Goal: Navigation & Orientation: Find specific page/section

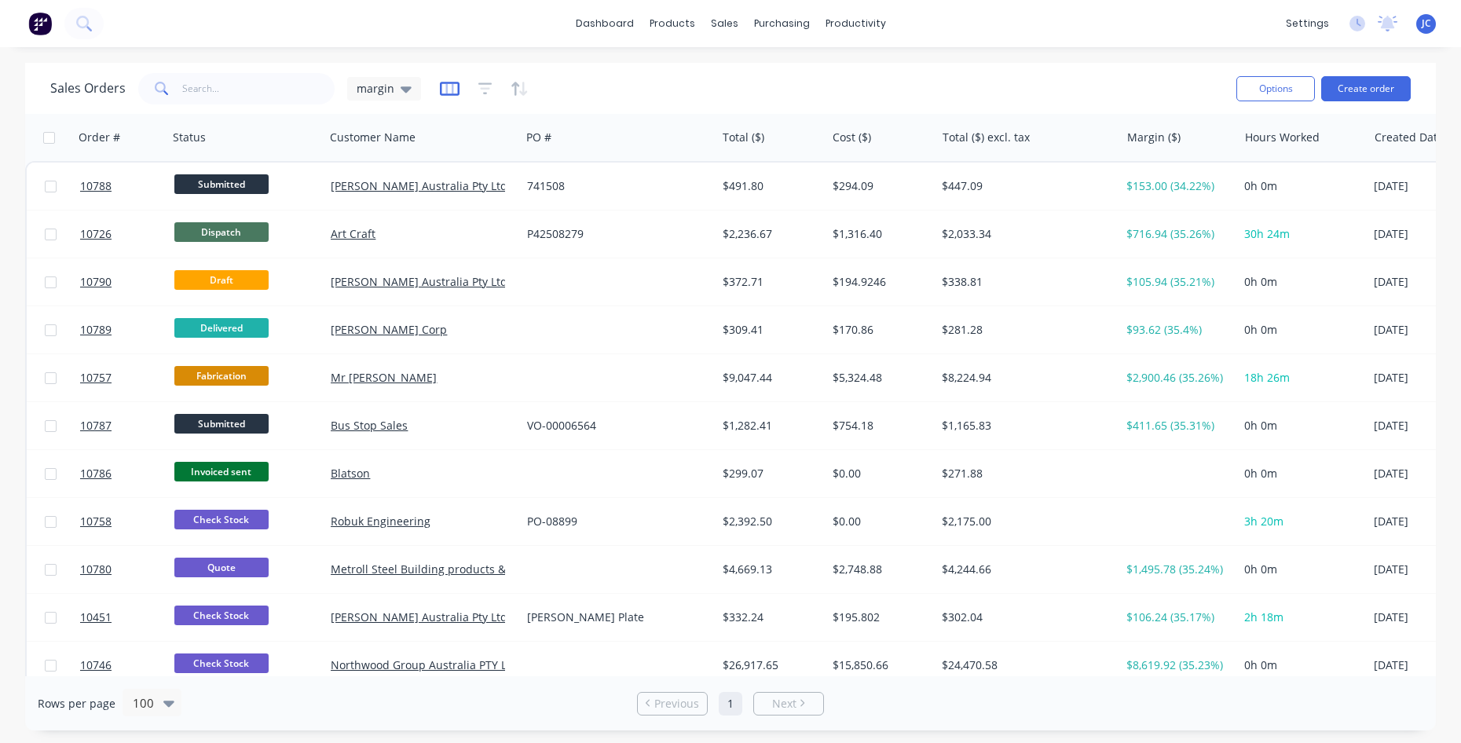
click at [441, 87] on icon "button" at bounding box center [450, 89] width 20 height 16
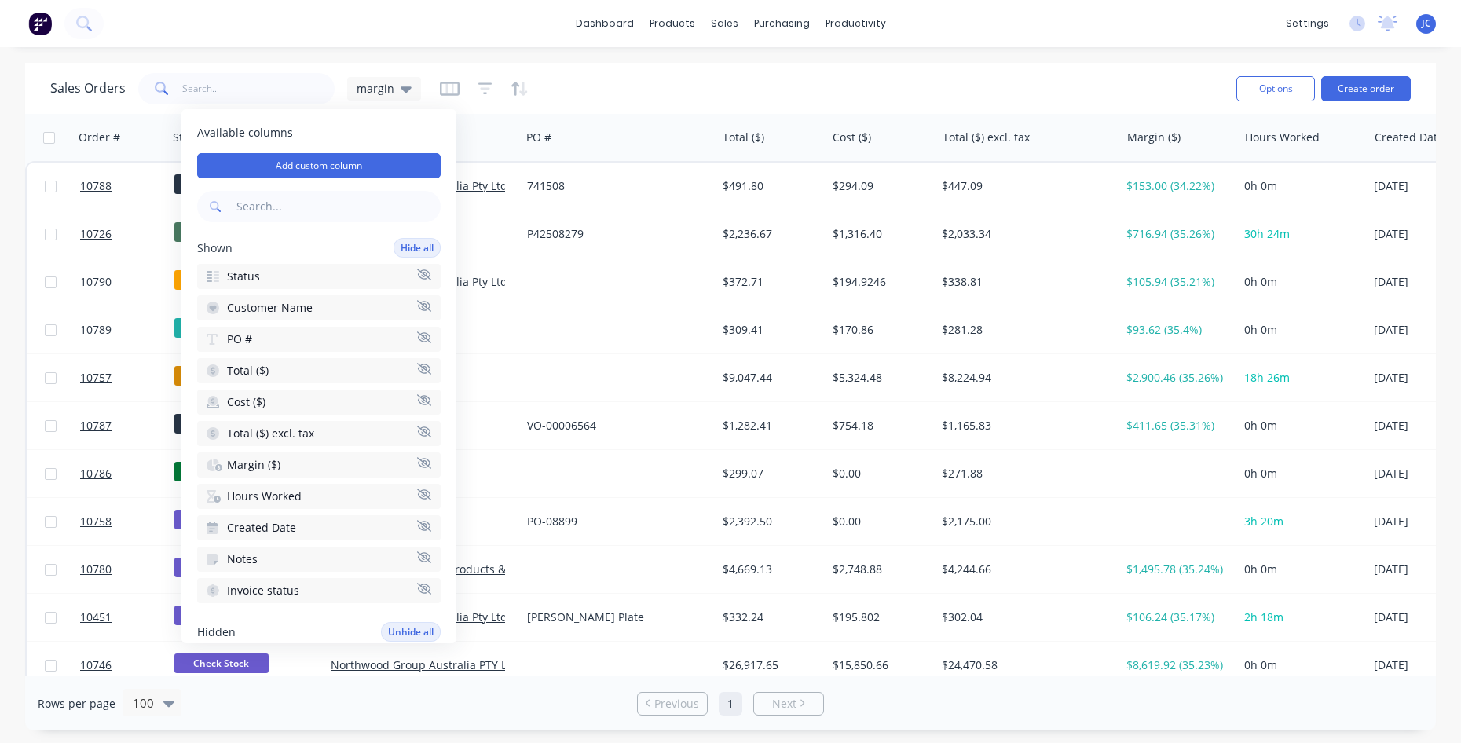
click at [417, 465] on icon "button" at bounding box center [424, 463] width 14 height 12
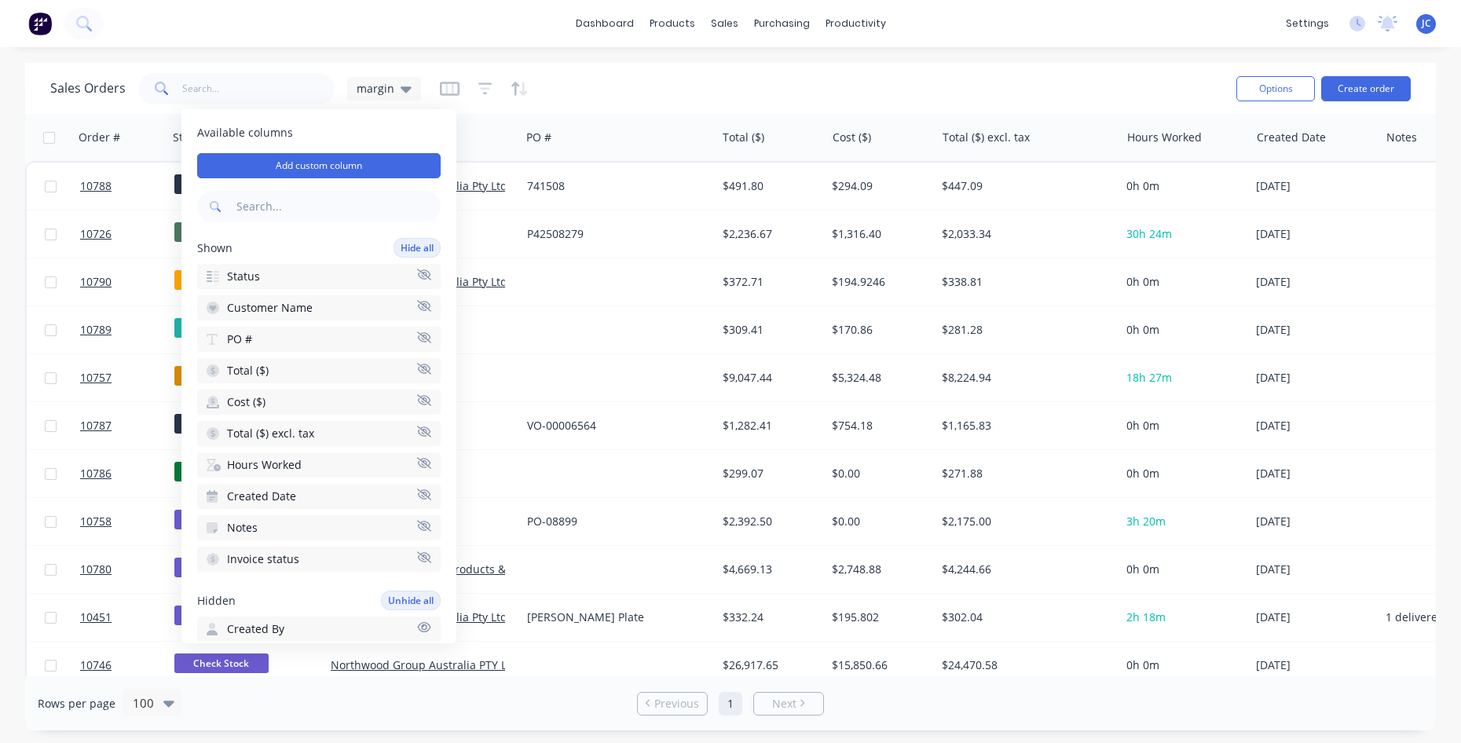
click at [413, 456] on button "Hours Worked" at bounding box center [319, 464] width 244 height 25
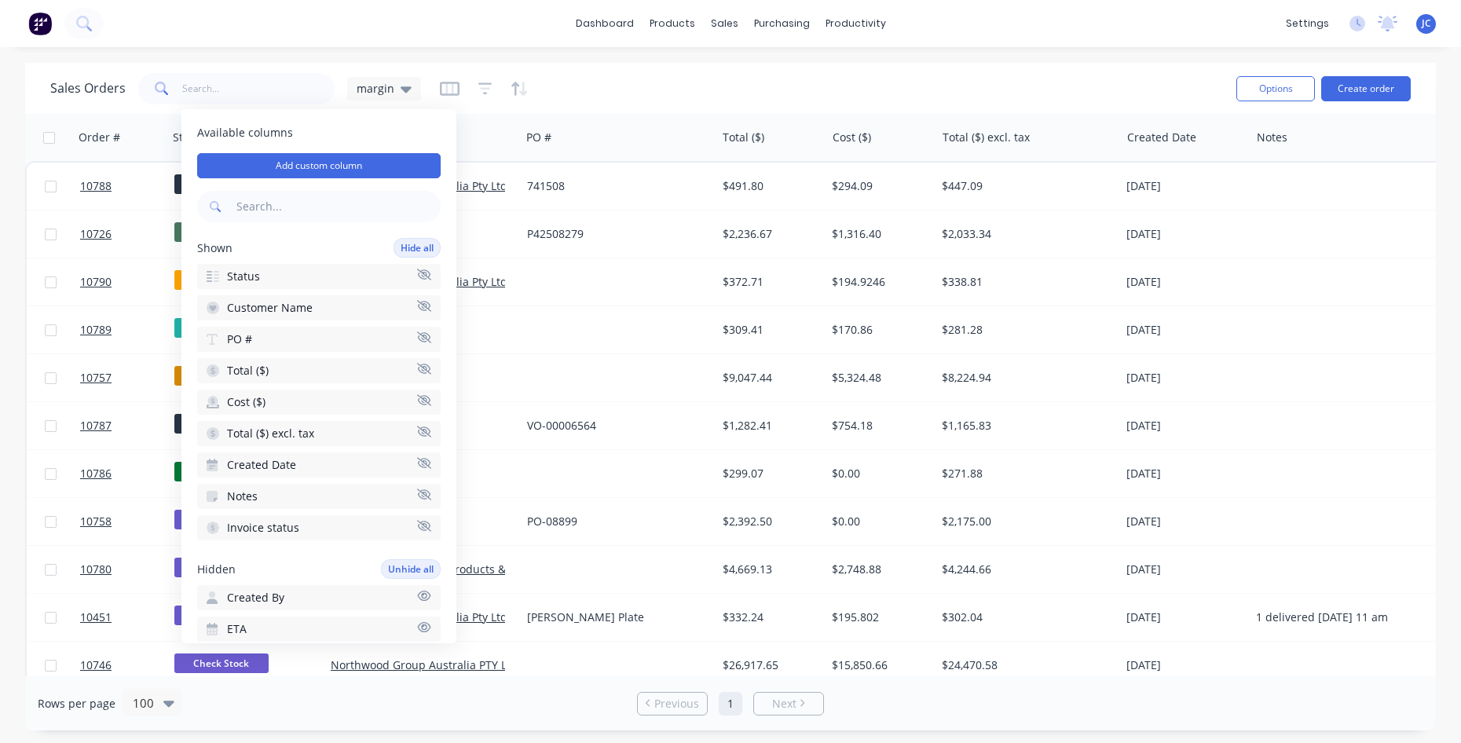
click at [222, 462] on div "Created Date" at bounding box center [252, 465] width 90 height 16
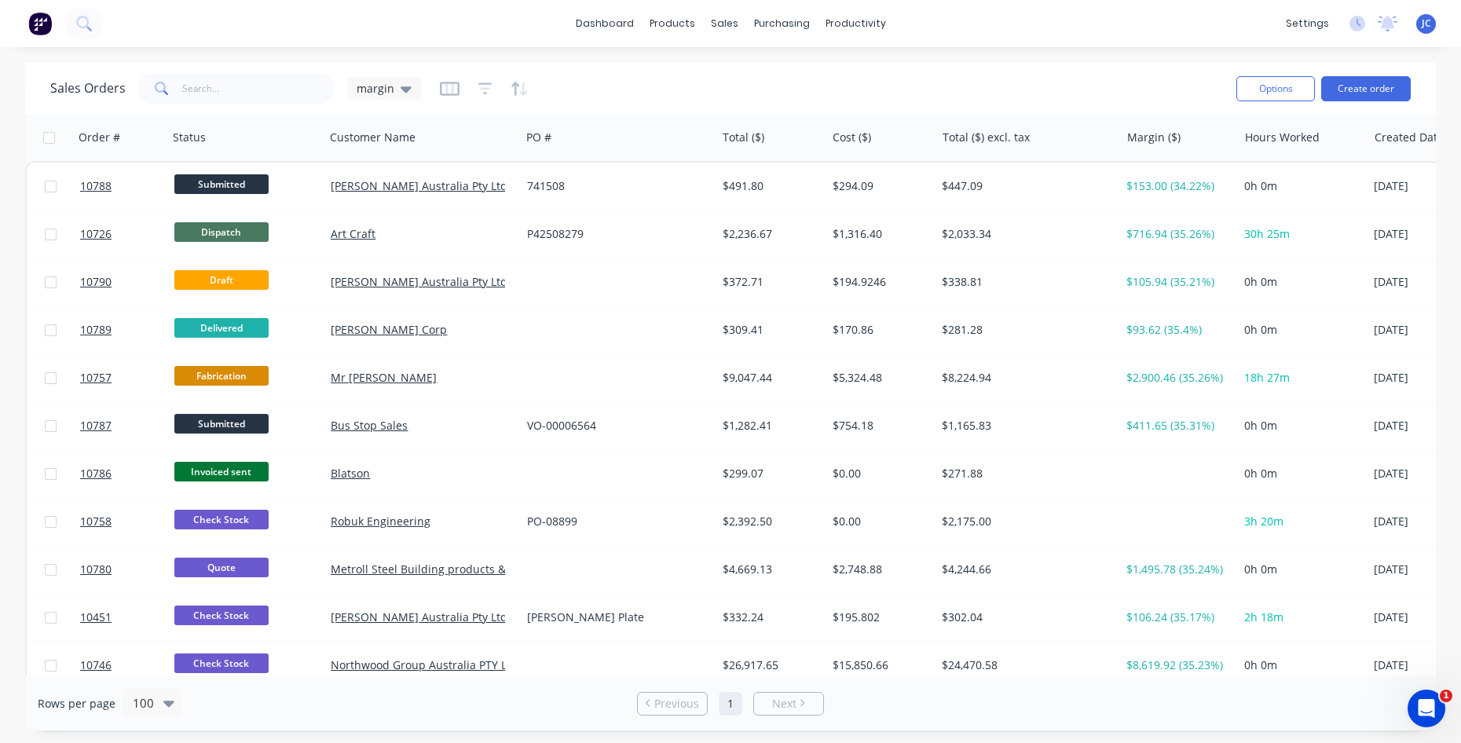
drag, startPoint x: 956, startPoint y: 676, endPoint x: 1235, endPoint y: 689, distance: 279.1
click at [1235, 689] on div "Rows per page 100 Previous 1 Next" at bounding box center [730, 703] width 1411 height 54
drag, startPoint x: 984, startPoint y: 677, endPoint x: 1258, endPoint y: 682, distance: 274.2
click at [1258, 682] on div "Rows per page 100 Previous 1 Next" at bounding box center [730, 703] width 1411 height 54
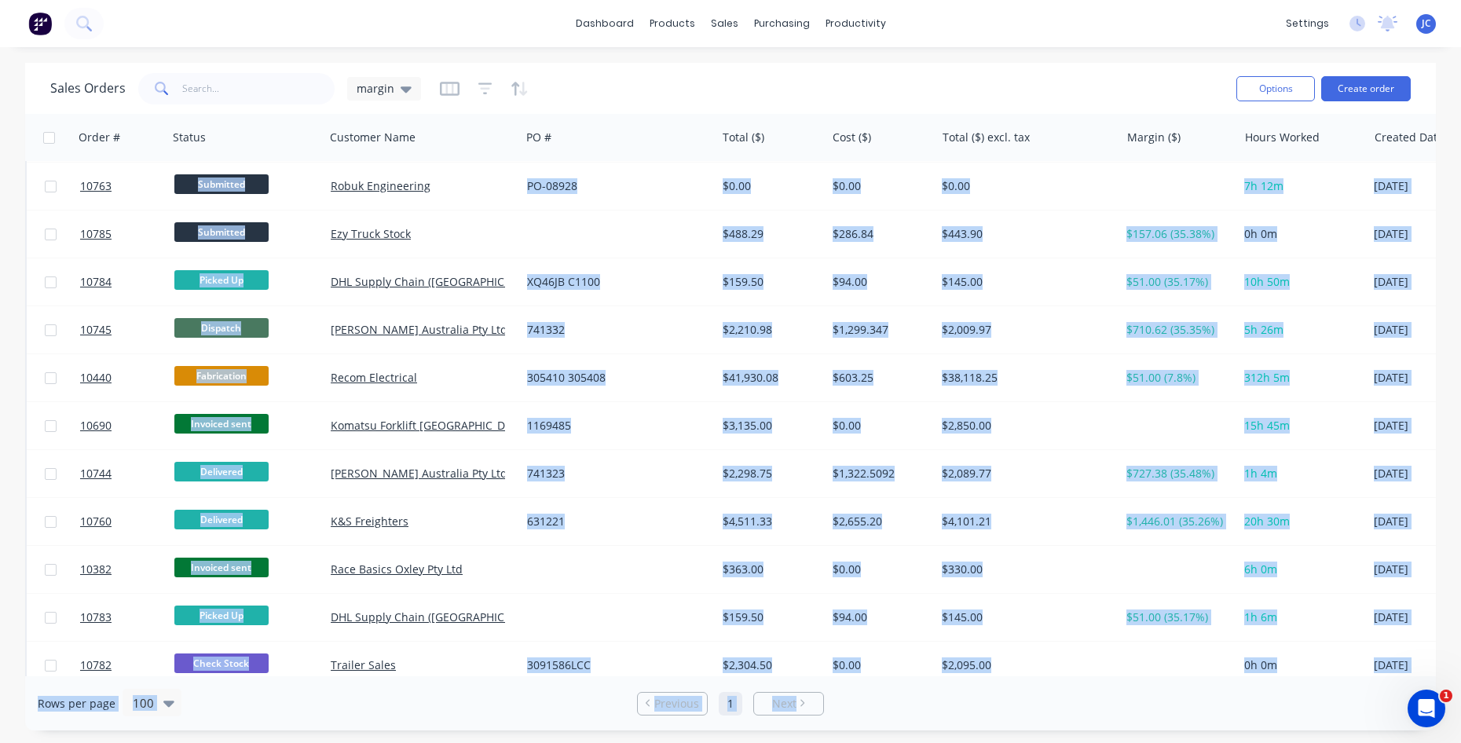
scroll to position [980, 0]
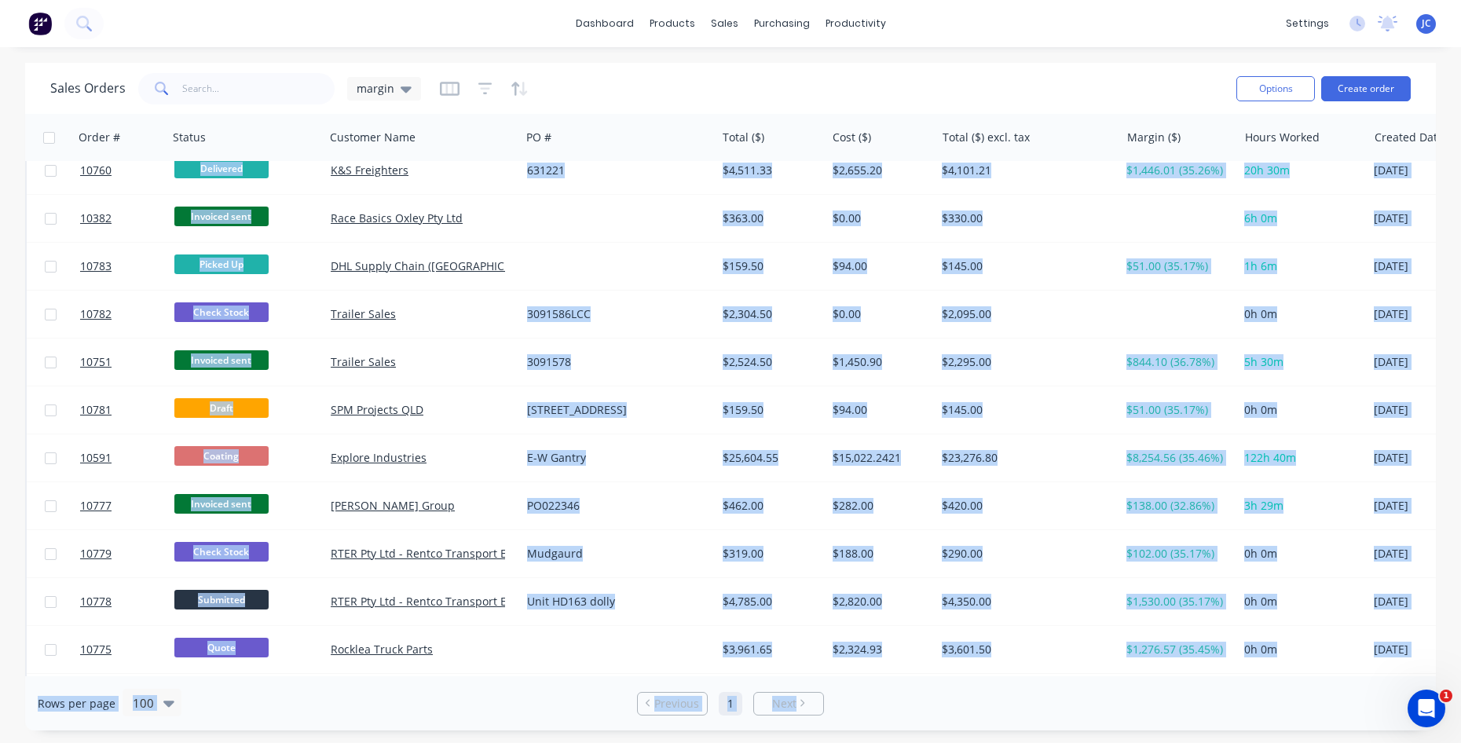
drag, startPoint x: 993, startPoint y: 667, endPoint x: 1275, endPoint y: 679, distance: 282.3
click at [1275, 679] on div "Sales Orders margin Options Create order Order # Status Customer Name PO # Tota…" at bounding box center [730, 397] width 1411 height 668
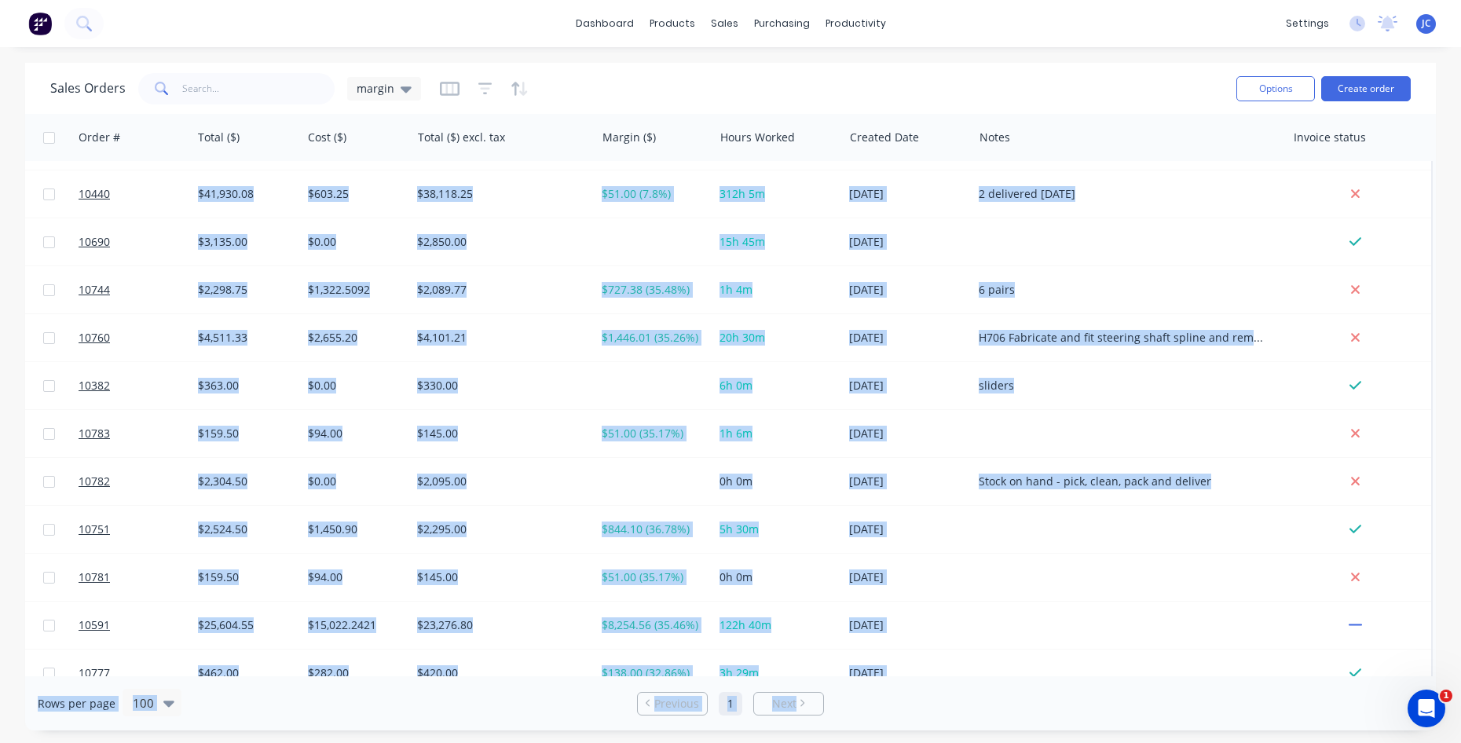
scroll to position [509, 533]
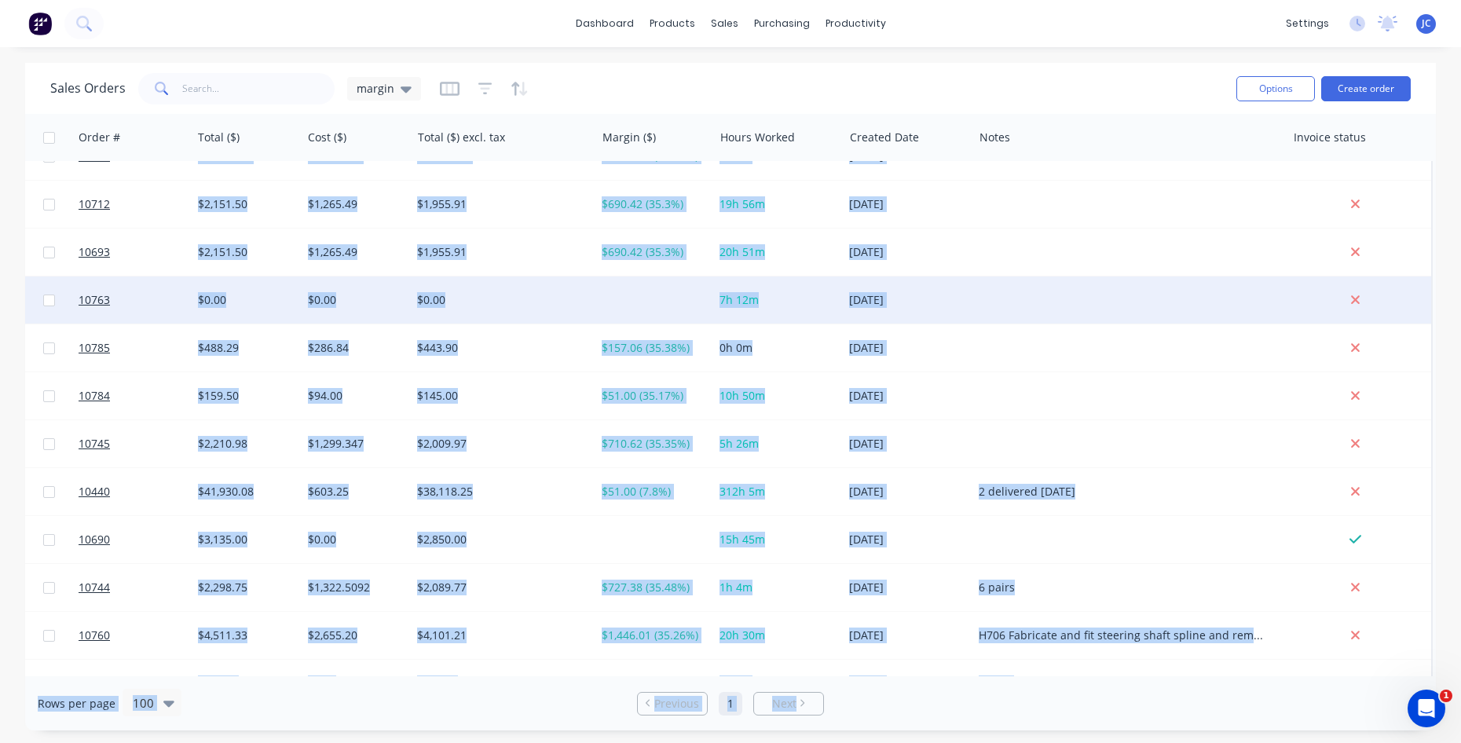
click at [1185, 288] on div at bounding box center [1128, 300] width 313 height 47
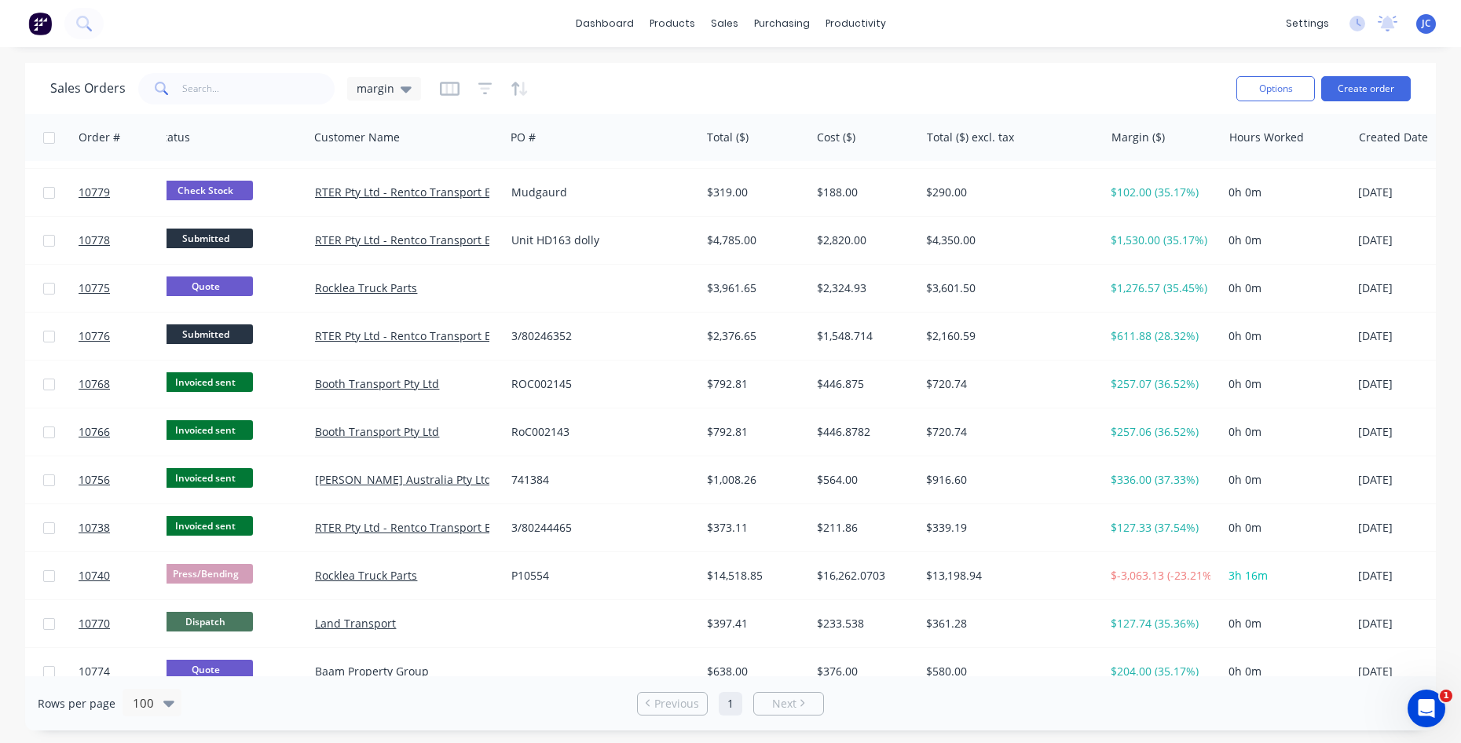
scroll to position [1335, 0]
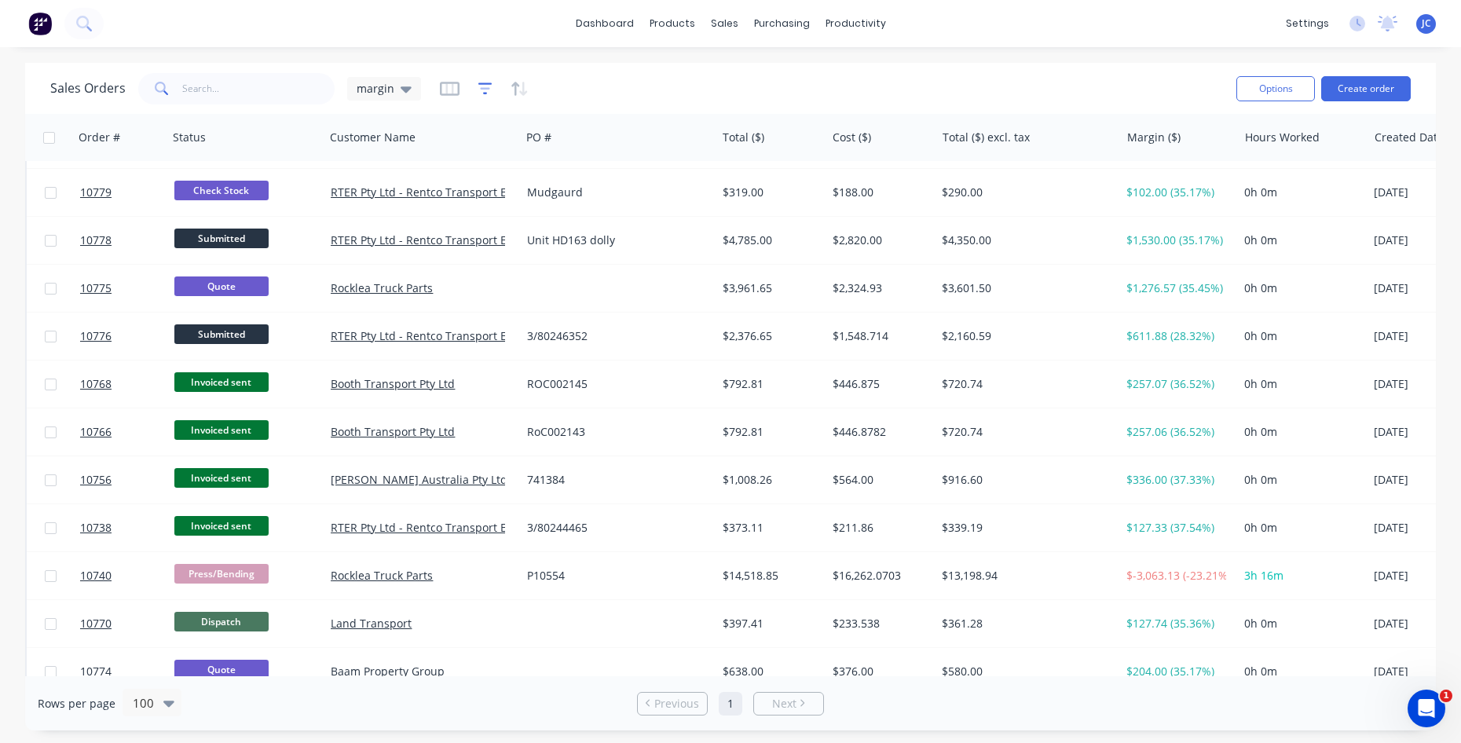
click at [478, 92] on icon "button" at bounding box center [485, 89] width 14 height 16
click at [449, 91] on icon "button" at bounding box center [450, 89] width 20 height 16
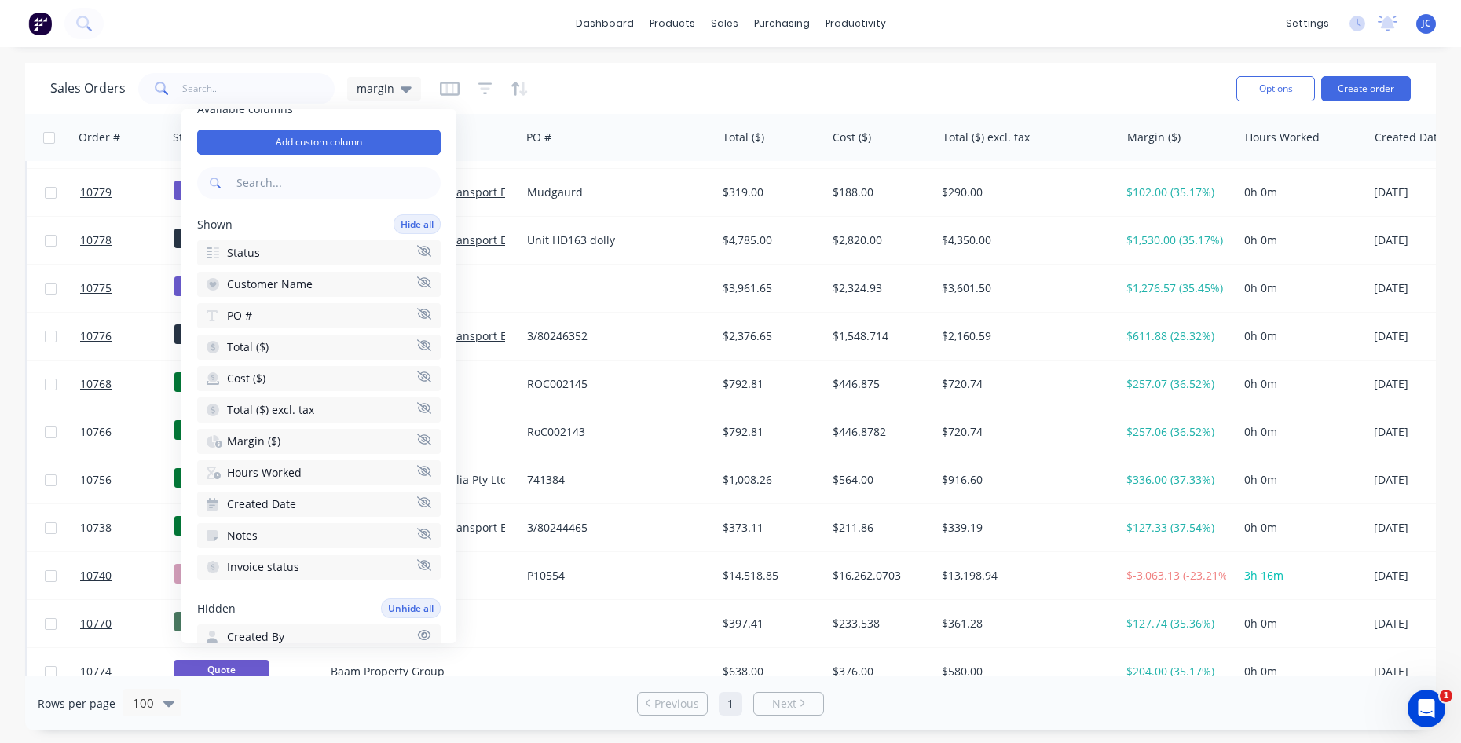
scroll to position [0, 0]
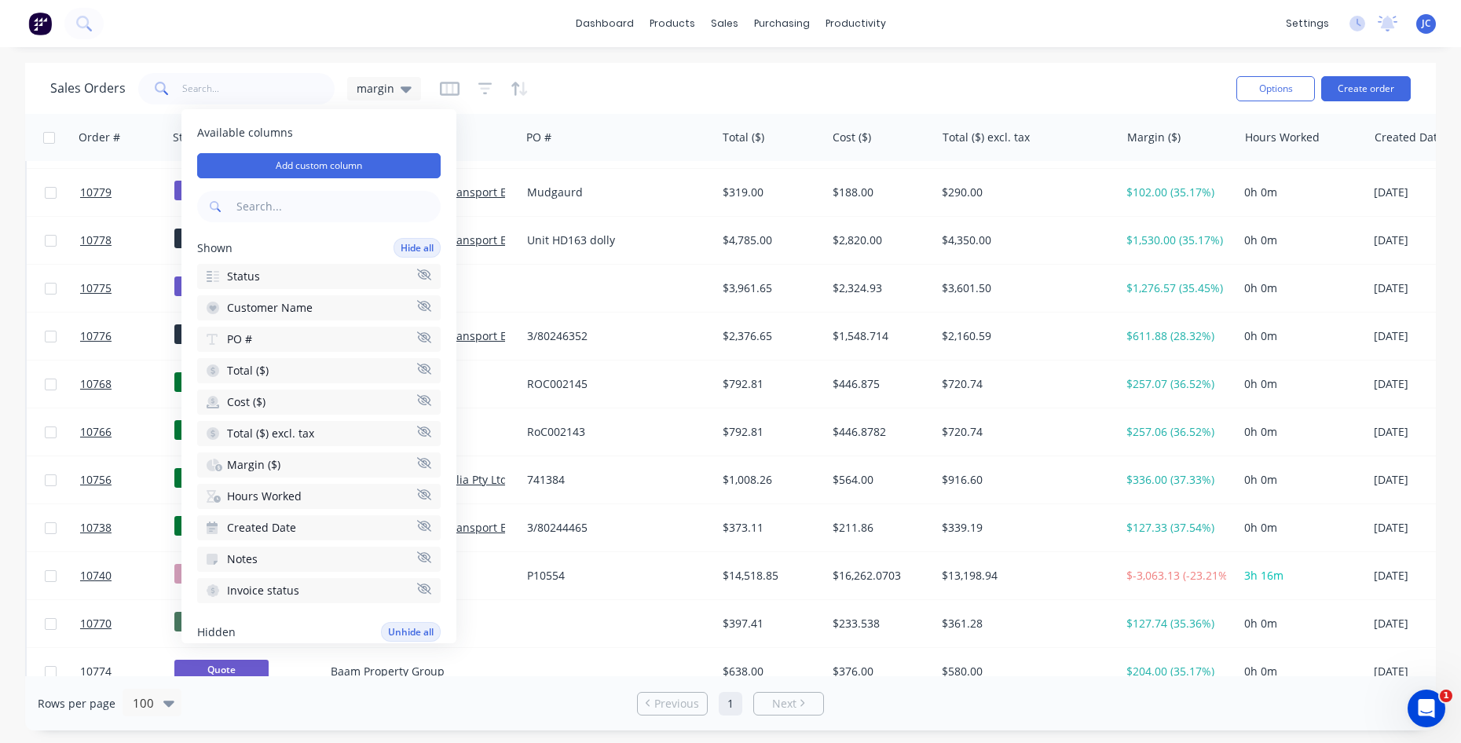
click at [217, 498] on icon "button" at bounding box center [217, 499] width 7 height 7
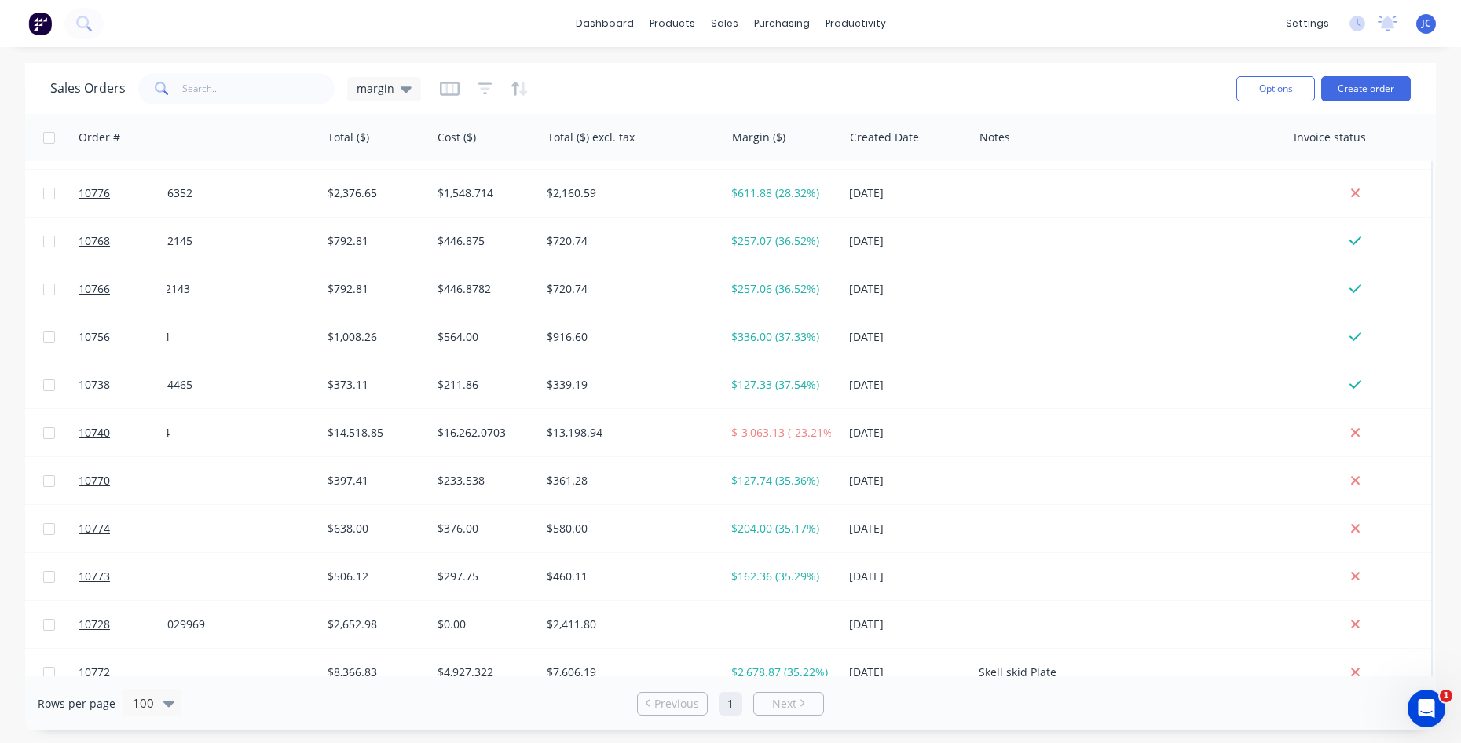
scroll to position [1632, 403]
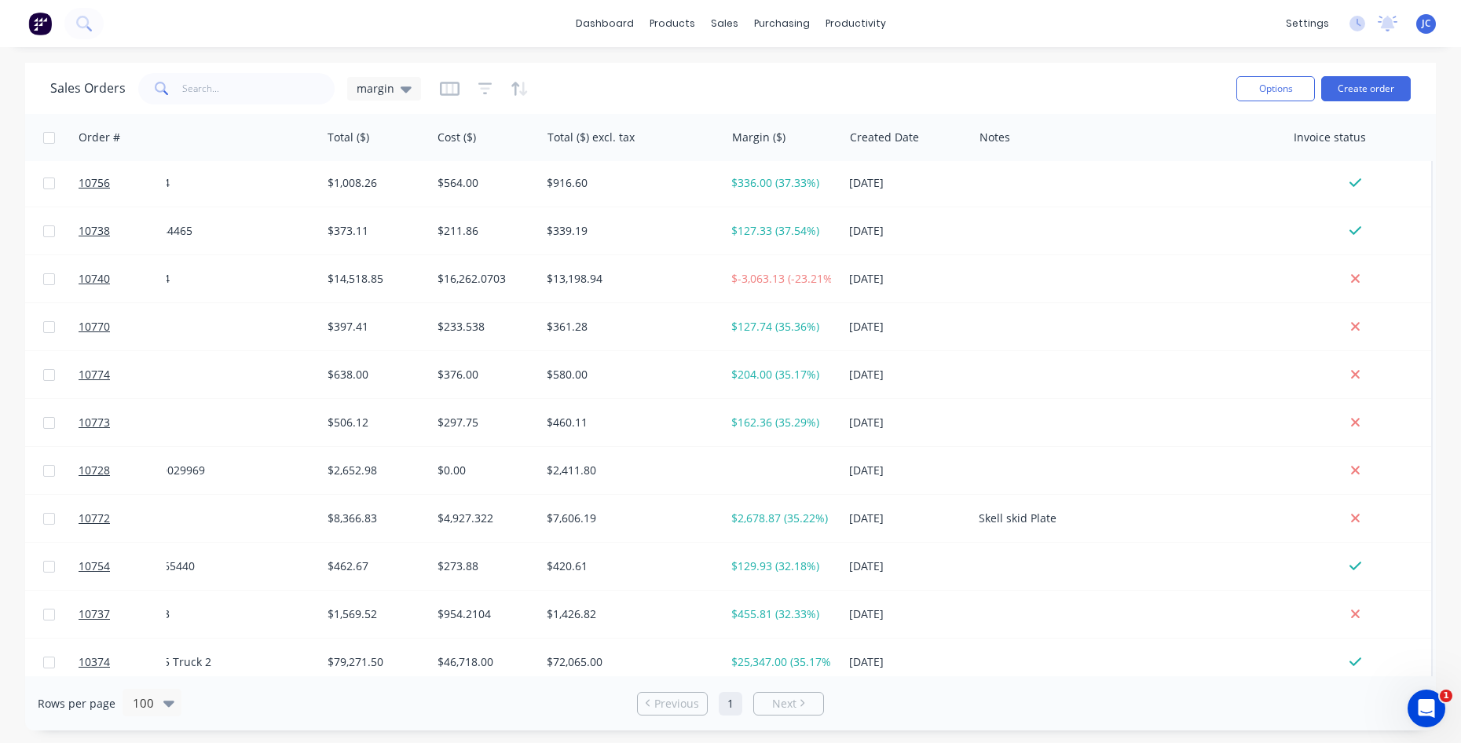
drag, startPoint x: 559, startPoint y: 666, endPoint x: 489, endPoint y: 673, distance: 70.3
click at [489, 673] on div "Order # Status Customer Name PO # Total ($) Cost ($) Total ($) excl. tax Margin…" at bounding box center [730, 395] width 1411 height 562
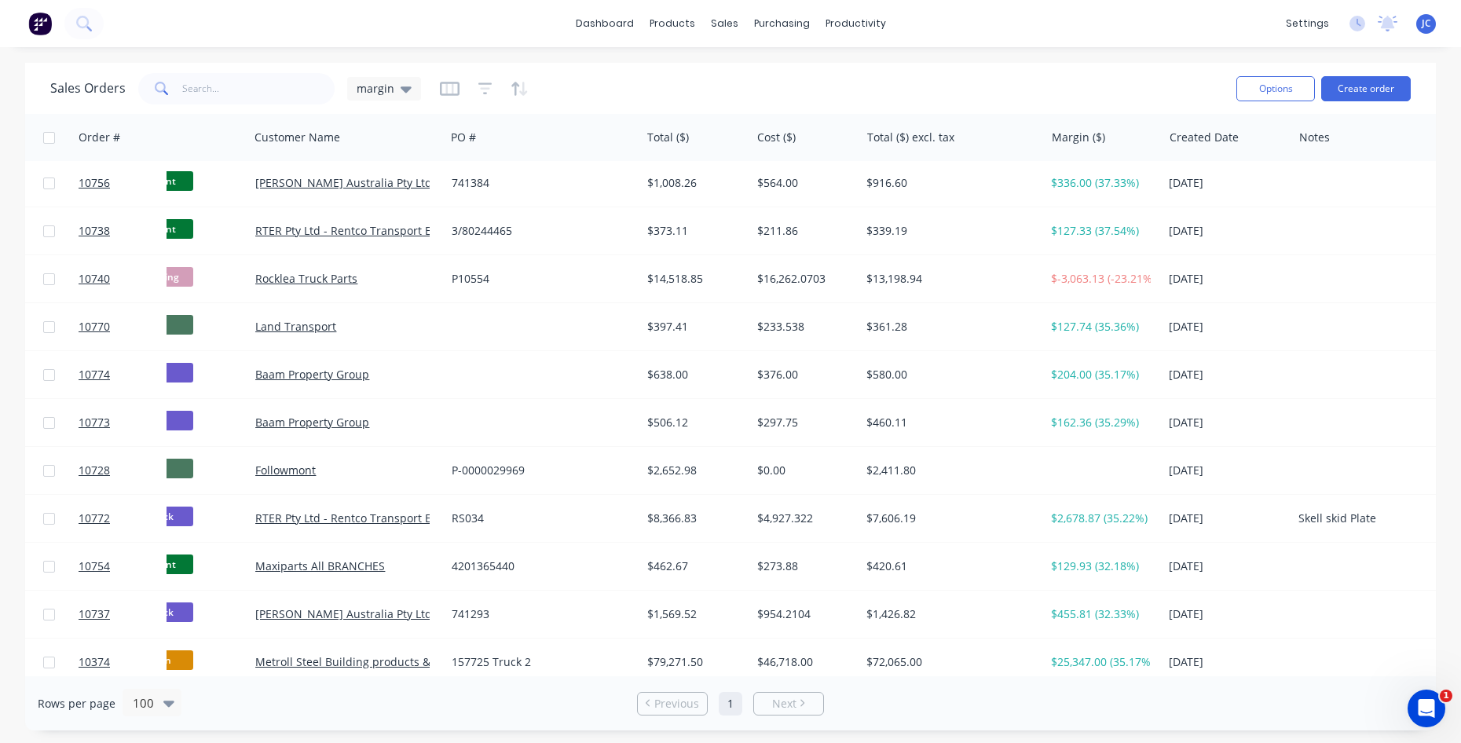
scroll to position [1632, 0]
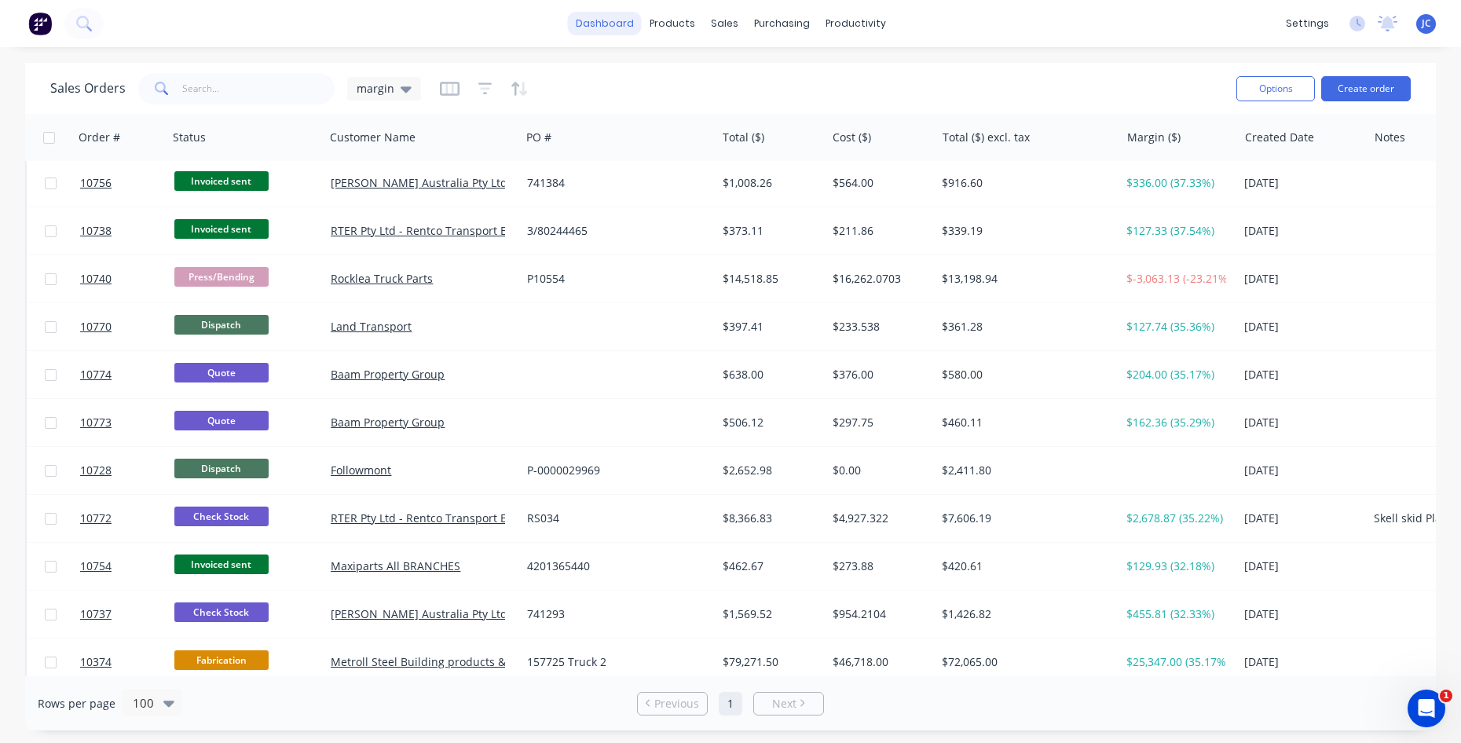
click at [623, 25] on link "dashboard" at bounding box center [605, 24] width 74 height 24
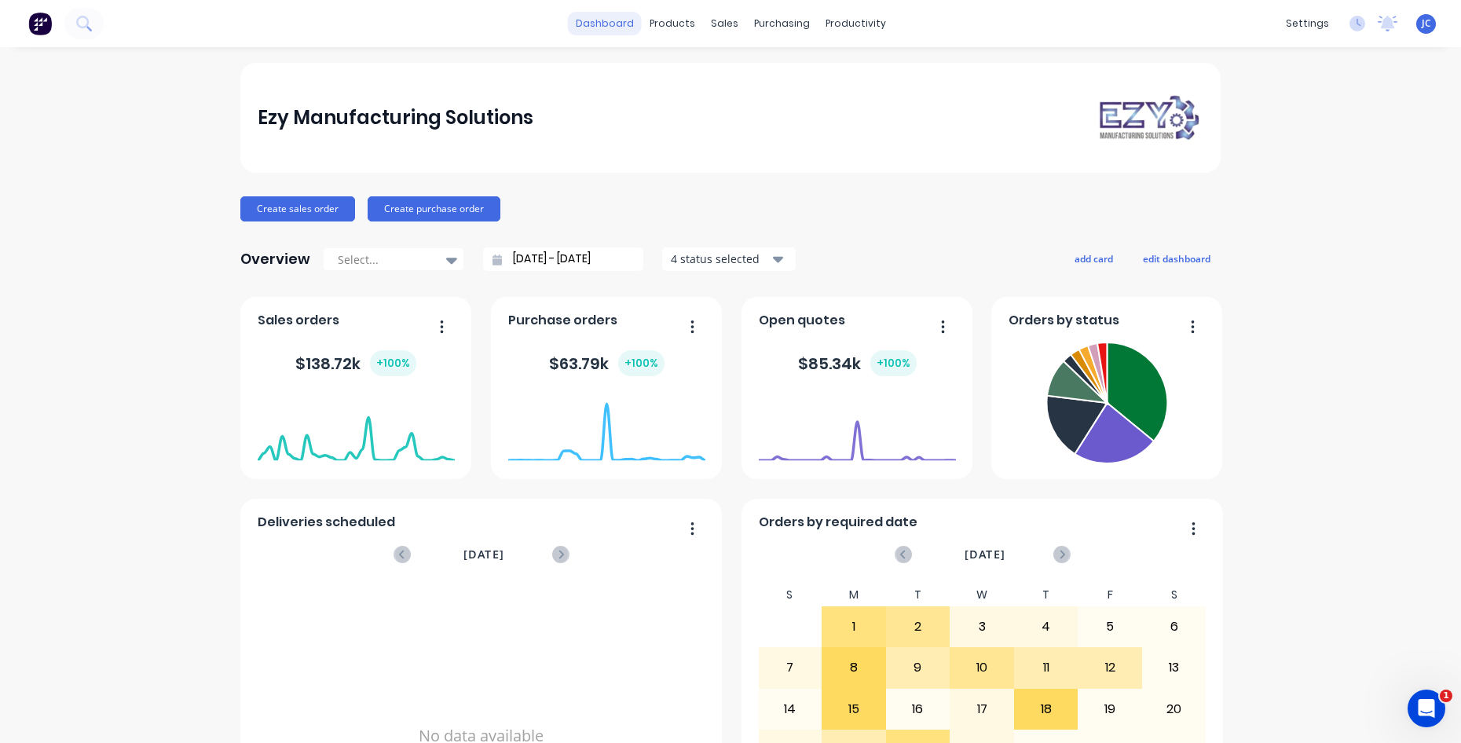
click at [612, 25] on link "dashboard" at bounding box center [605, 24] width 74 height 24
click at [446, 258] on icon at bounding box center [451, 261] width 11 height 6
click at [410, 321] on div "Month to date" at bounding box center [393, 323] width 141 height 29
type input "[DATE] - [DATE]"
